Goal: Transaction & Acquisition: Purchase product/service

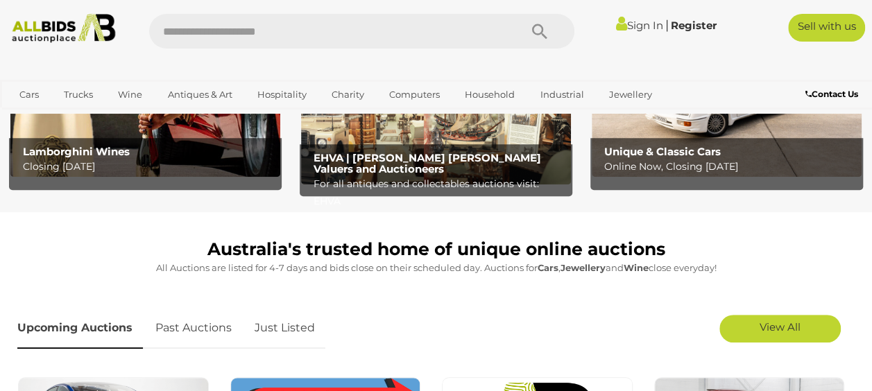
scroll to position [208, 0]
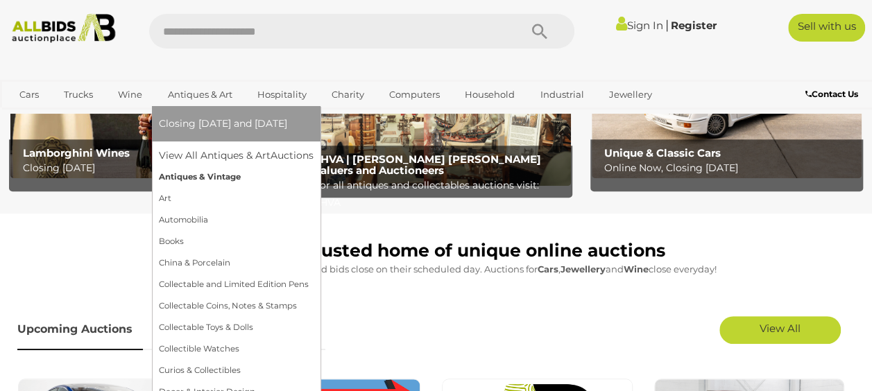
click at [190, 178] on link "Antiques & Vintage" at bounding box center [236, 177] width 155 height 22
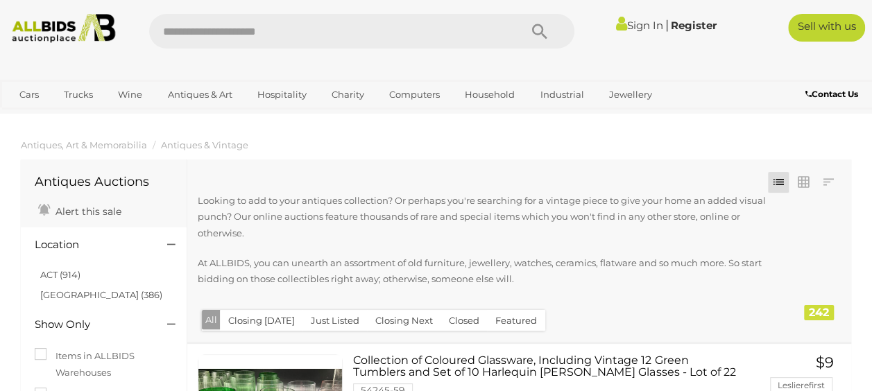
scroll to position [69, 0]
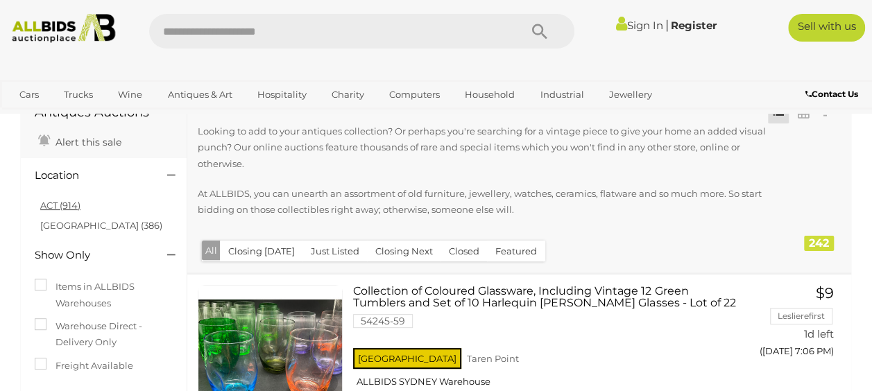
click at [53, 207] on link "ACT (914)" at bounding box center [60, 205] width 40 height 11
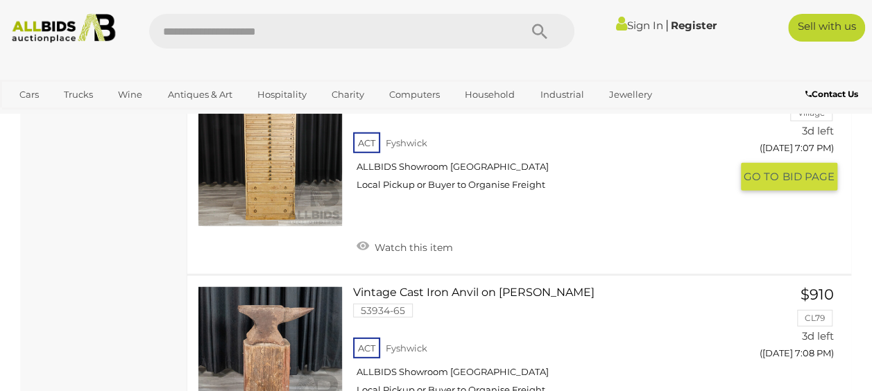
scroll to position [4371, 0]
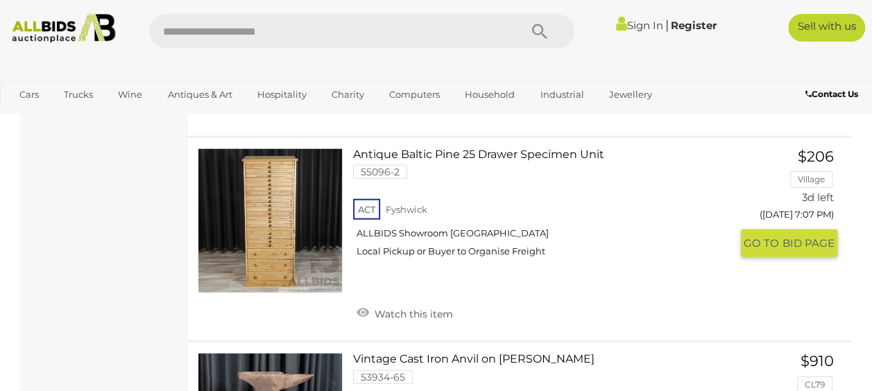
click at [423, 197] on link "Antique Baltic Pine 25 Drawer Specimen Unit 55096-2 ACT Fyshwick ALLBIDS Showro…" at bounding box center [547, 208] width 366 height 120
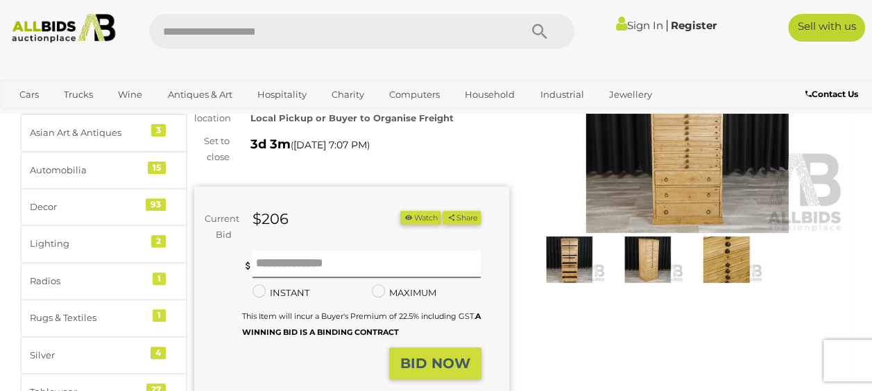
scroll to position [139, 0]
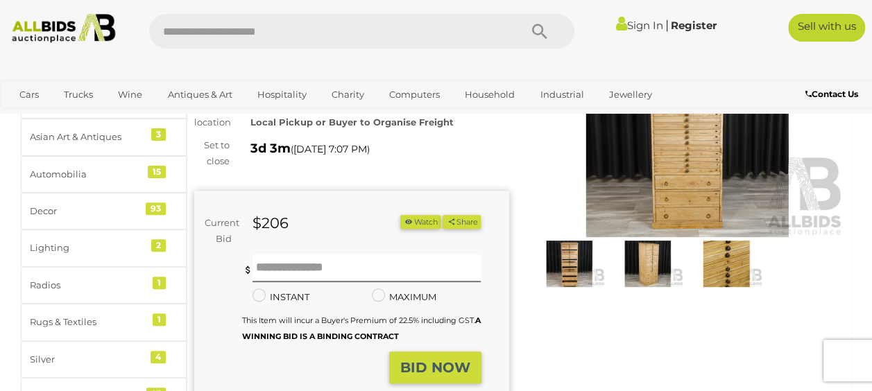
click at [567, 272] on img at bounding box center [568, 264] width 71 height 46
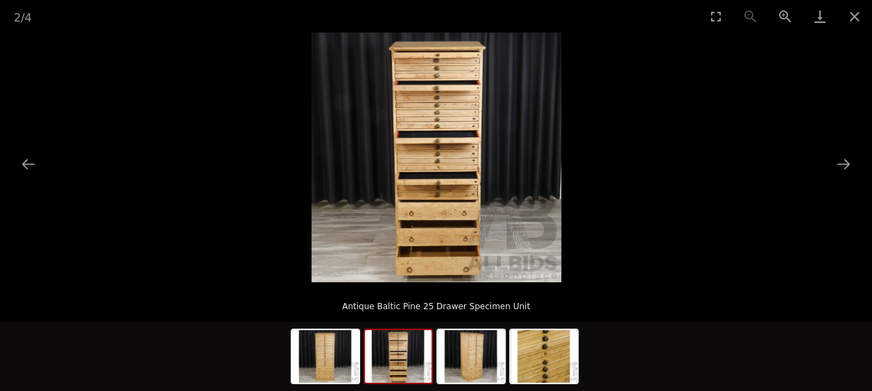
scroll to position [277, 0]
click at [554, 359] on img at bounding box center [544, 356] width 67 height 53
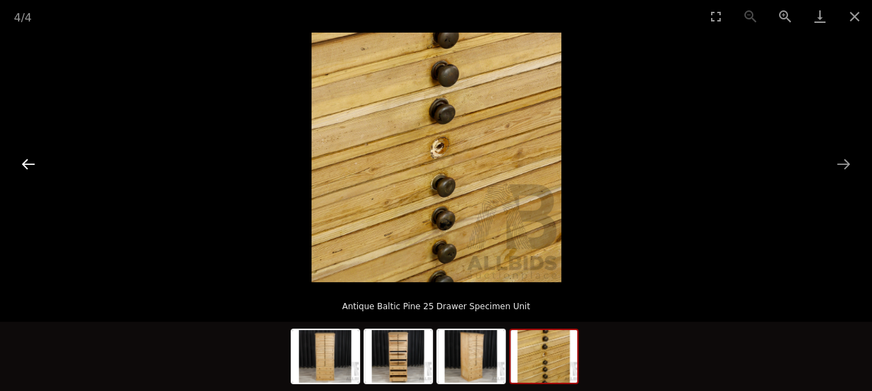
click at [28, 164] on button "Previous slide" at bounding box center [28, 164] width 29 height 27
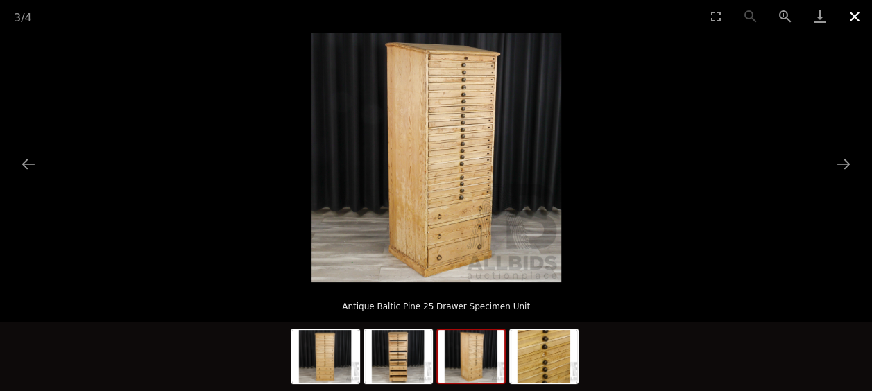
click at [862, 17] on button "Close gallery" at bounding box center [854, 16] width 35 height 33
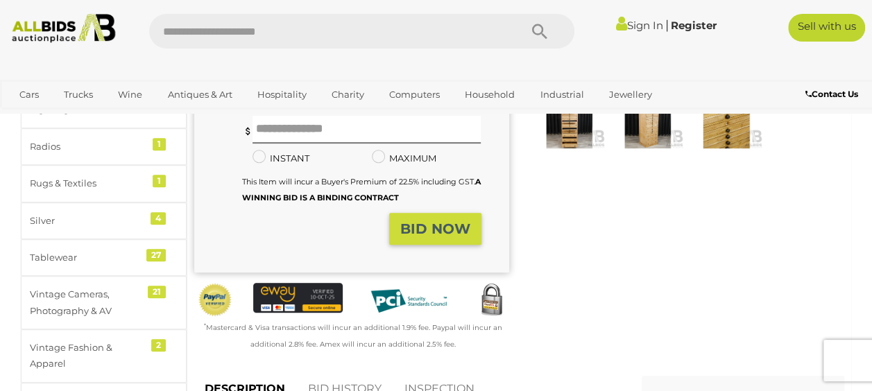
scroll to position [139, 0]
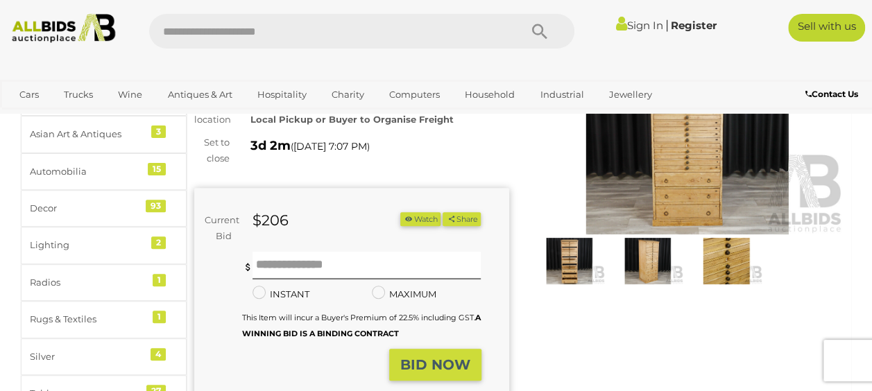
scroll to position [139, 0]
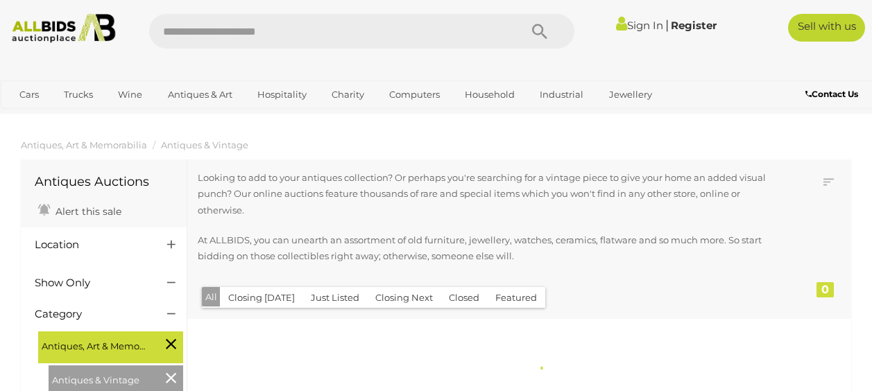
scroll to position [1513, 0]
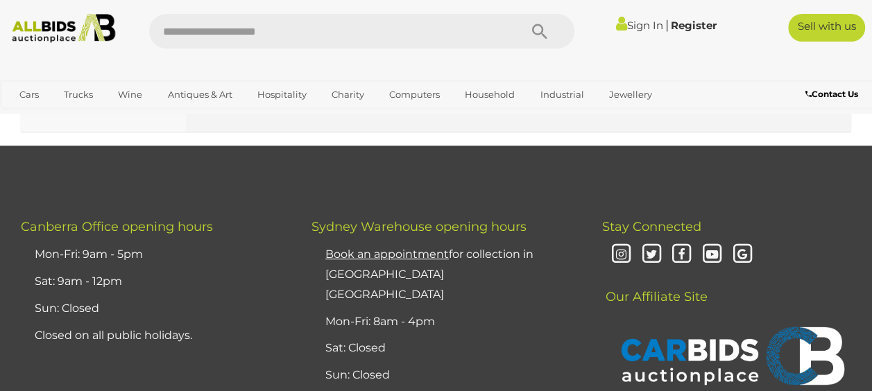
scroll to position [10670, 0]
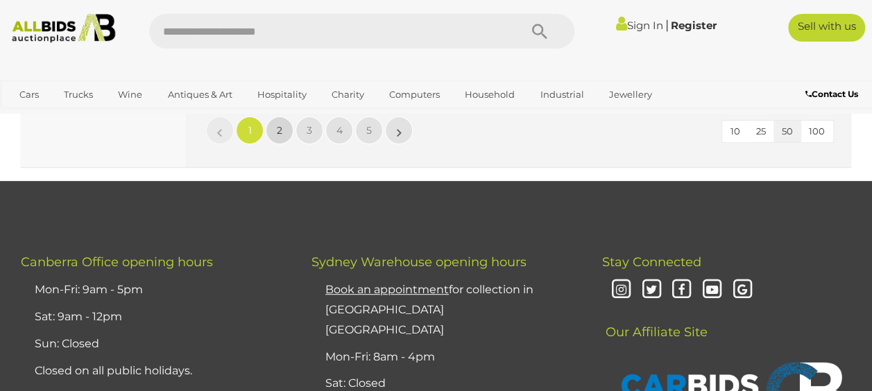
click at [282, 144] on link "2" at bounding box center [280, 131] width 28 height 28
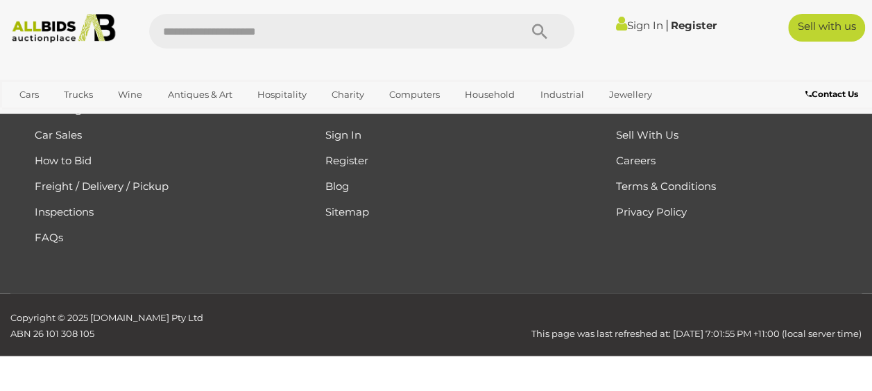
scroll to position [203, 0]
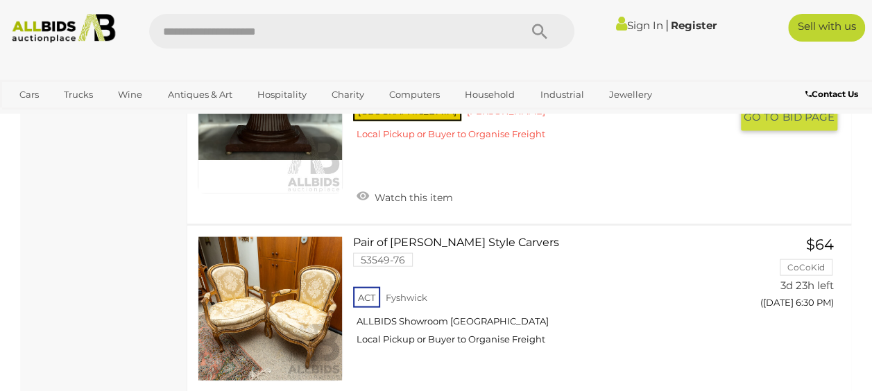
scroll to position [9221, 0]
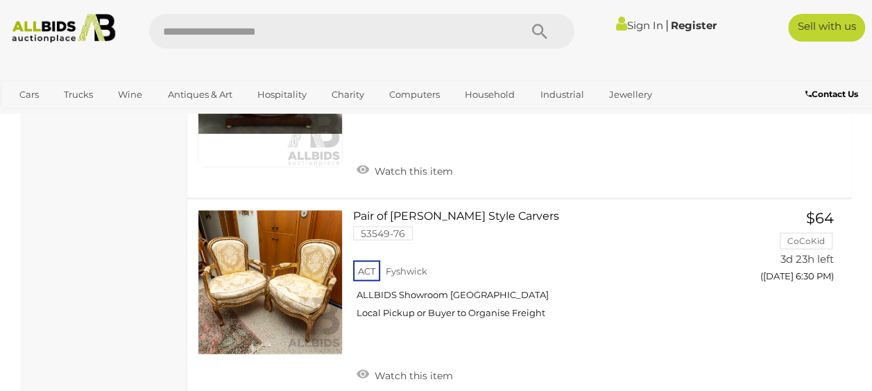
click at [288, 165] on link at bounding box center [270, 95] width 145 height 145
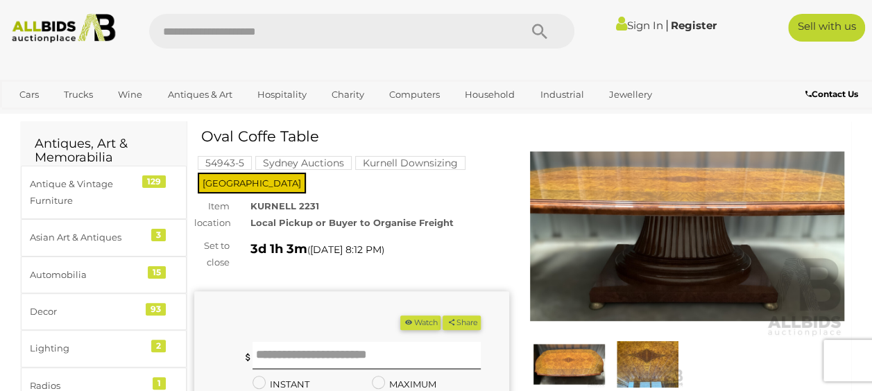
scroll to position [69, 0]
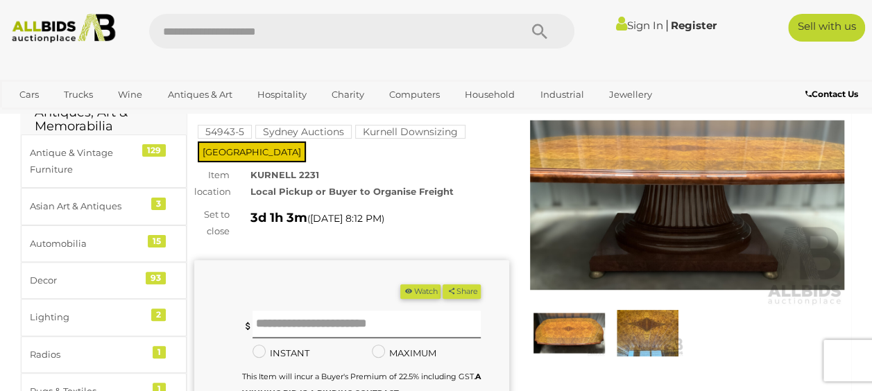
click at [572, 326] on img at bounding box center [568, 333] width 71 height 46
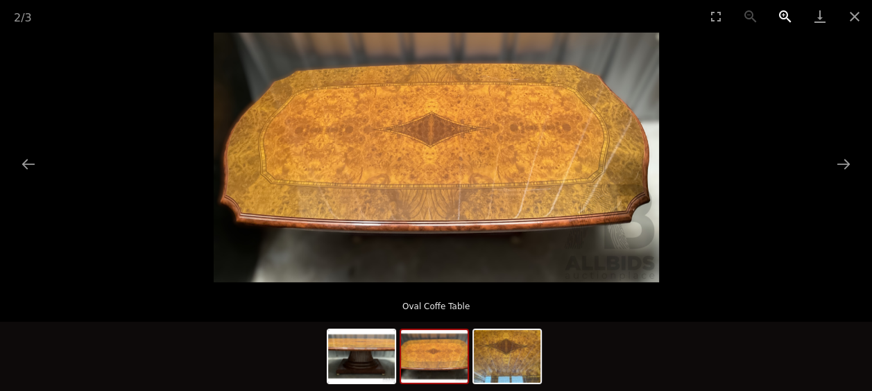
click at [782, 11] on button "Zoom in" at bounding box center [785, 16] width 35 height 33
